Goal: Task Accomplishment & Management: Use online tool/utility

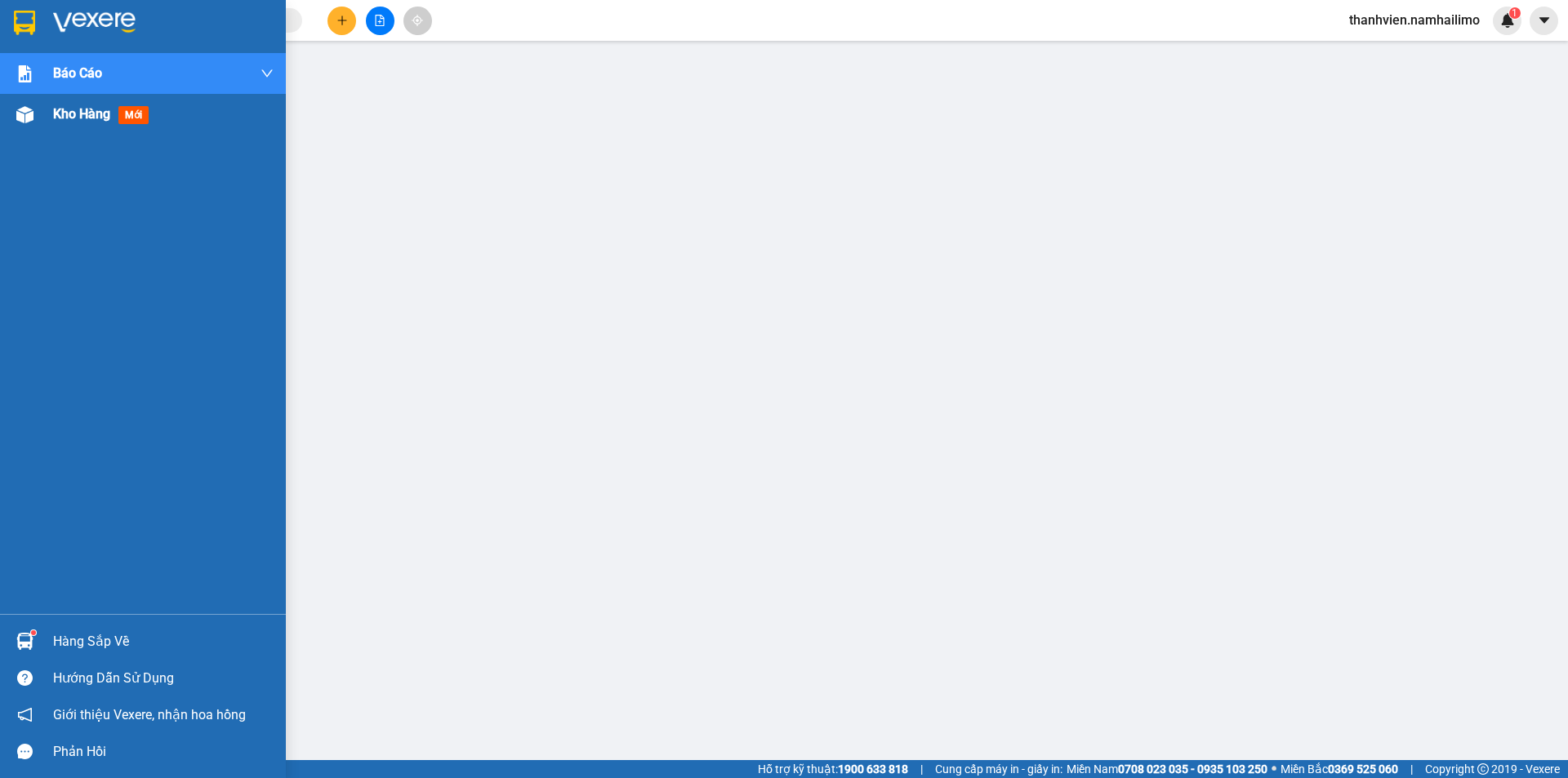
click at [131, 117] on span "mới" at bounding box center [133, 115] width 31 height 18
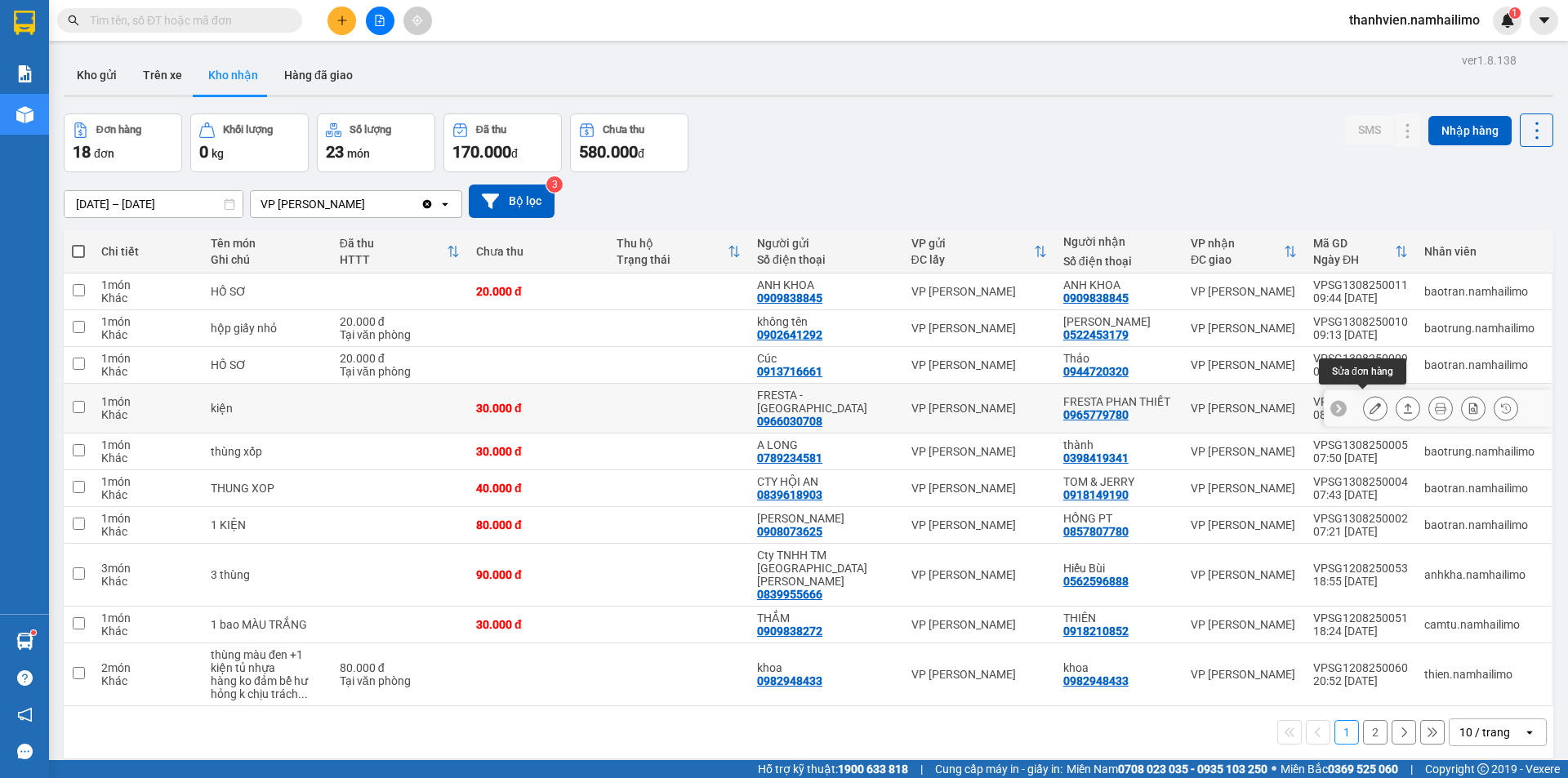
click at [1370, 408] on icon at bounding box center [1375, 408] width 12 height 12
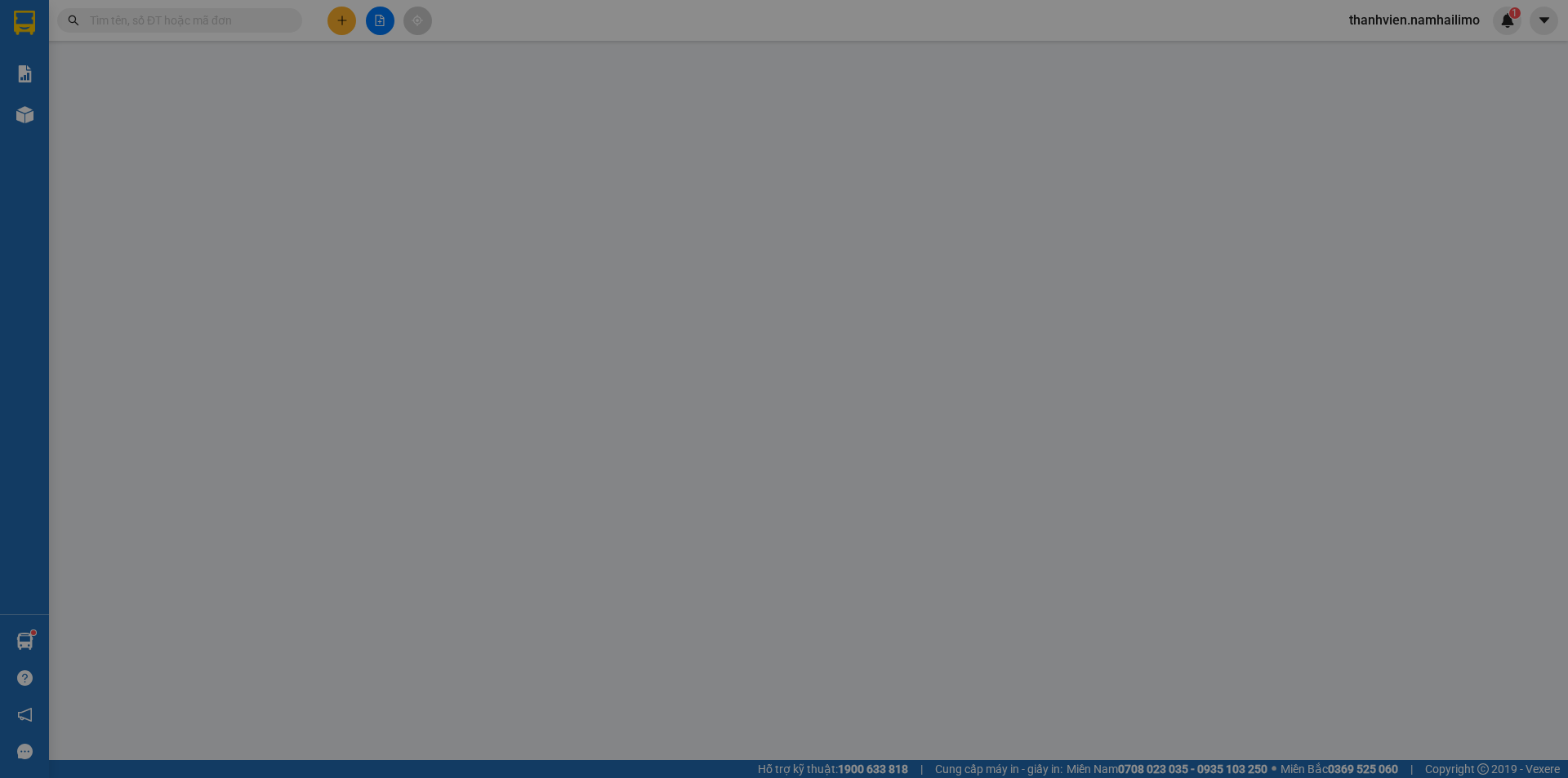
type input "0966030708"
type input "FRESTA - [GEOGRAPHIC_DATA]"
type input "0965779780"
type input "FRESTA PHAN THIẾT"
type input "30.000"
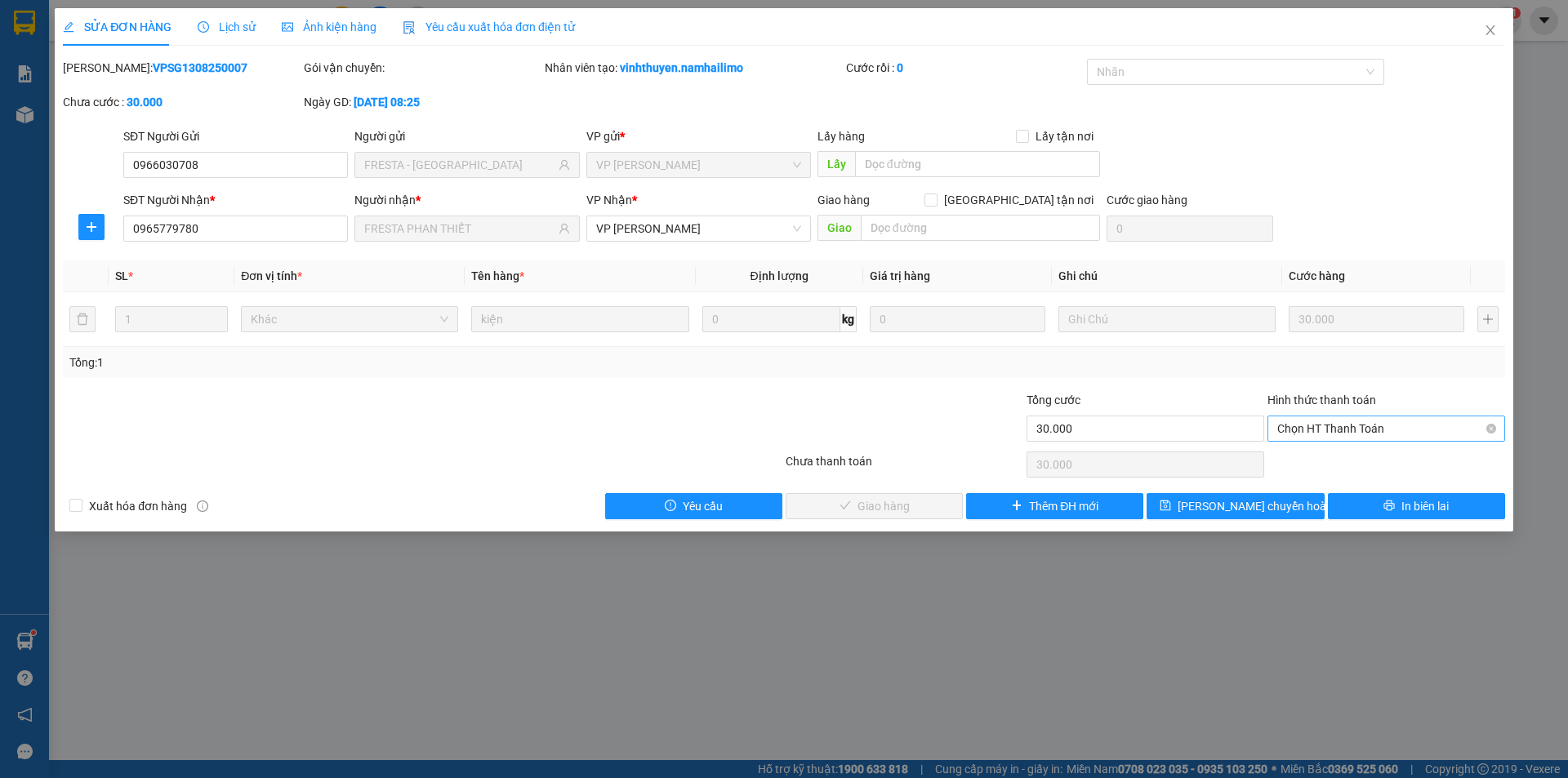
click at [1392, 427] on span "Chọn HT Thanh Toán" at bounding box center [1387, 429] width 218 height 25
click at [1383, 468] on div "Tại văn phòng" at bounding box center [1387, 461] width 218 height 18
type input "0"
click at [917, 513] on button "Giao hàng" at bounding box center [874, 507] width 177 height 26
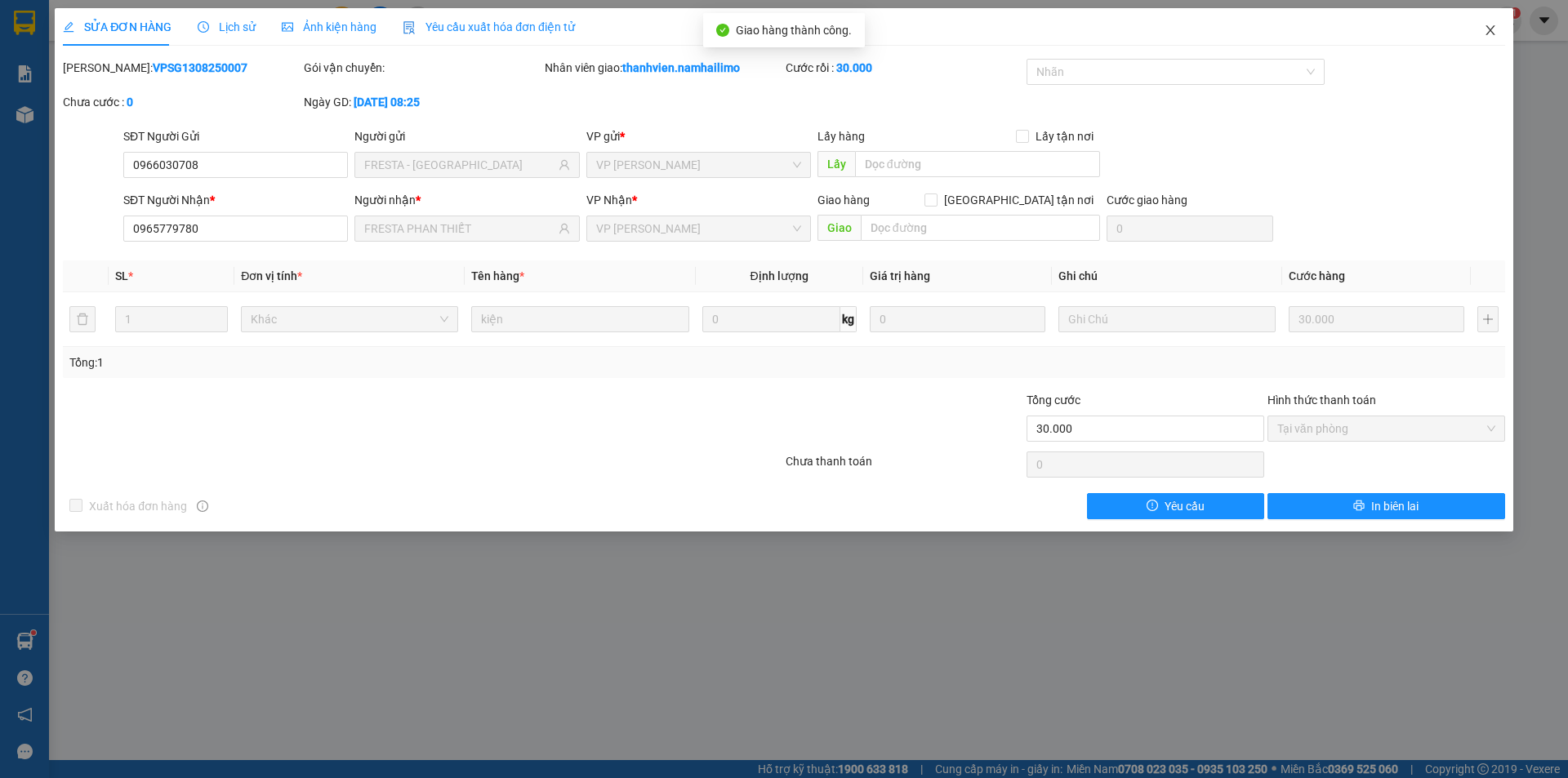
click at [1493, 42] on span "Close" at bounding box center [1490, 31] width 45 height 45
